Goal: Navigation & Orientation: Go to known website

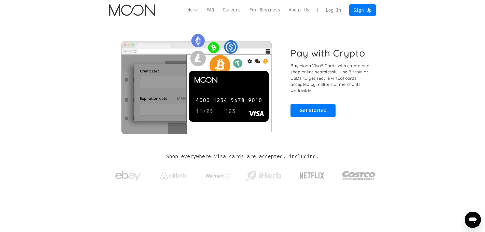
click at [423, 84] on section "Pay with Crypto Buy Moon Visa® Cards with crypto and shop online seamlessly! Us…" at bounding box center [242, 82] width 485 height 124
click at [336, 10] on link "Log In" at bounding box center [334, 10] width 24 height 11
